Goal: Entertainment & Leisure: Consume media (video, audio)

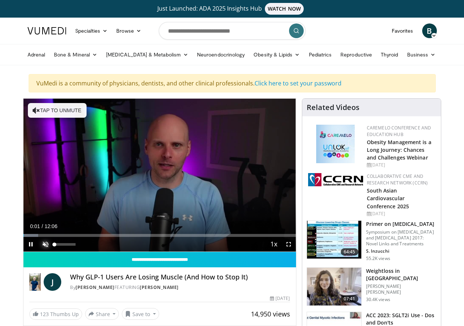
click at [38, 252] on span "Video Player" at bounding box center [45, 244] width 15 height 15
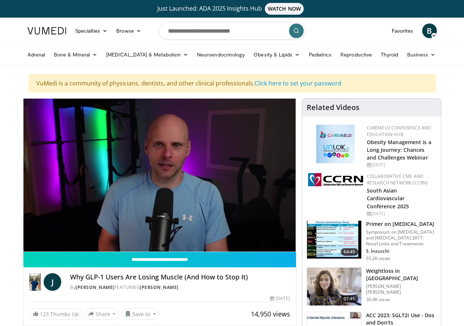
click at [23, 249] on div "10 seconds Tap to unmute" at bounding box center [159, 175] width 273 height 153
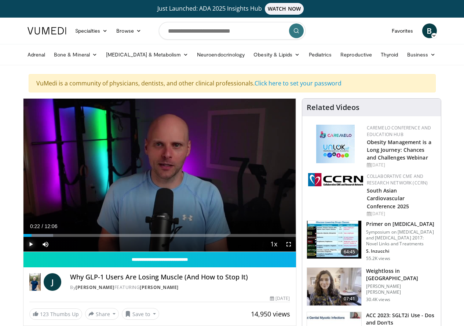
click at [23, 252] on span "Video Player" at bounding box center [30, 244] width 15 height 15
click at [49, 237] on div "Progress Bar" at bounding box center [49, 235] width 1 height 3
click at [74, 237] on div "Progress Bar" at bounding box center [74, 235] width 1 height 3
click at [128, 237] on div "Progress Bar" at bounding box center [128, 235] width 1 height 3
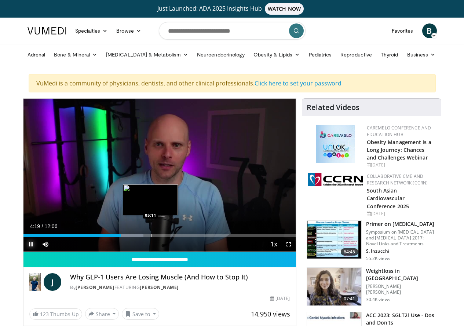
click at [151, 237] on div "Progress Bar" at bounding box center [151, 235] width 1 height 3
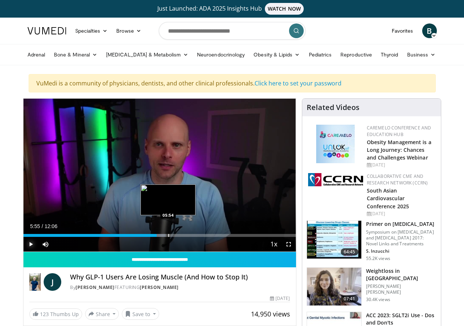
click at [168, 237] on div "Progress Bar" at bounding box center [168, 235] width 1 height 3
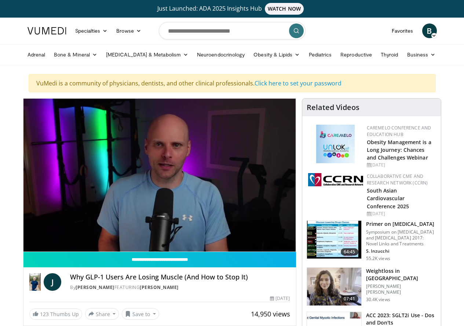
click at [152, 250] on div "10 seconds Tap to unmute" at bounding box center [159, 175] width 273 height 153
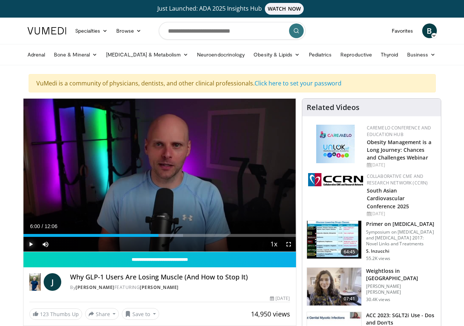
click at [23, 252] on span "Video Player" at bounding box center [30, 244] width 15 height 15
click at [223, 248] on video-js "**********" at bounding box center [159, 175] width 273 height 153
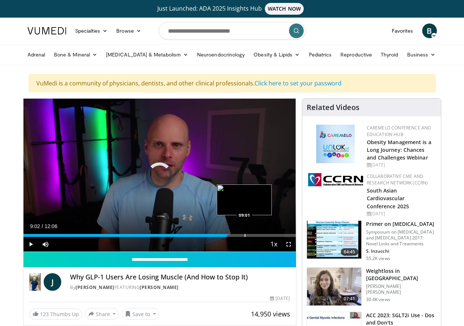
click at [245, 237] on div "Progress Bar" at bounding box center [245, 235] width 1 height 3
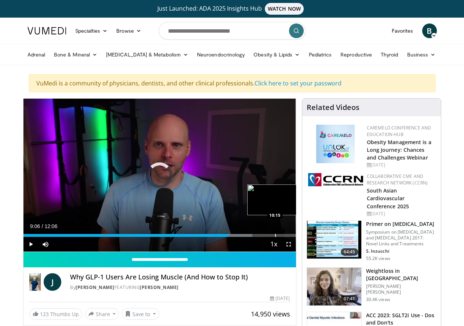
click at [256, 237] on div "Loaded : 84.00% 09:06 10:15" at bounding box center [159, 235] width 273 height 3
